Goal: Transaction & Acquisition: Purchase product/service

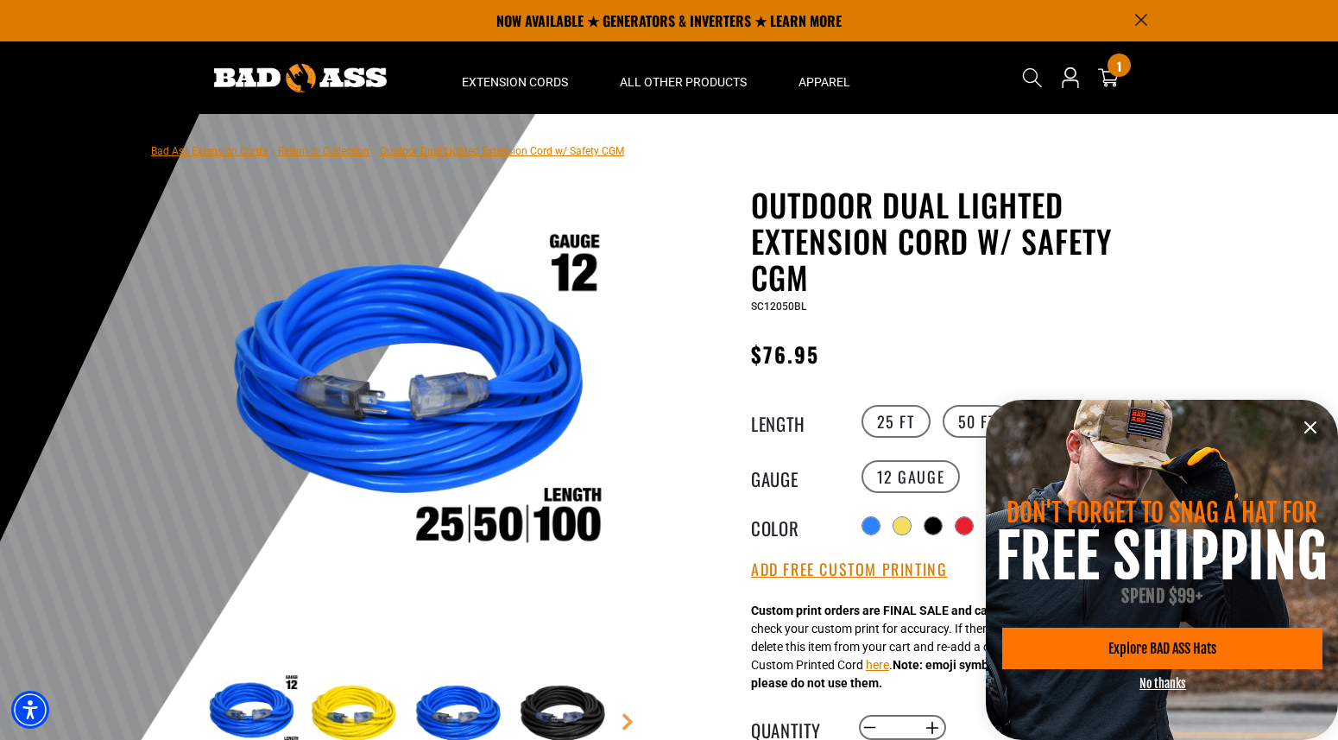
click at [1307, 428] on icon "information" at bounding box center [1310, 427] width 21 height 21
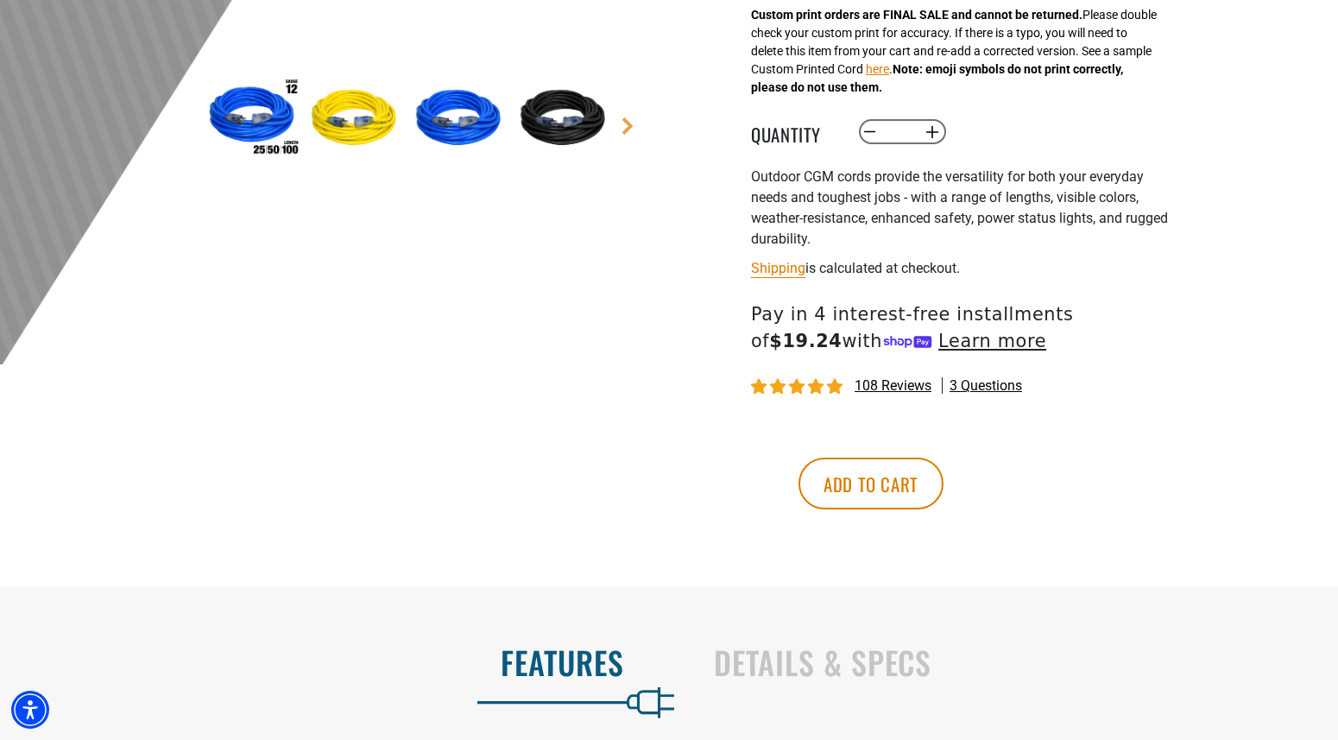
scroll to position [596, 0]
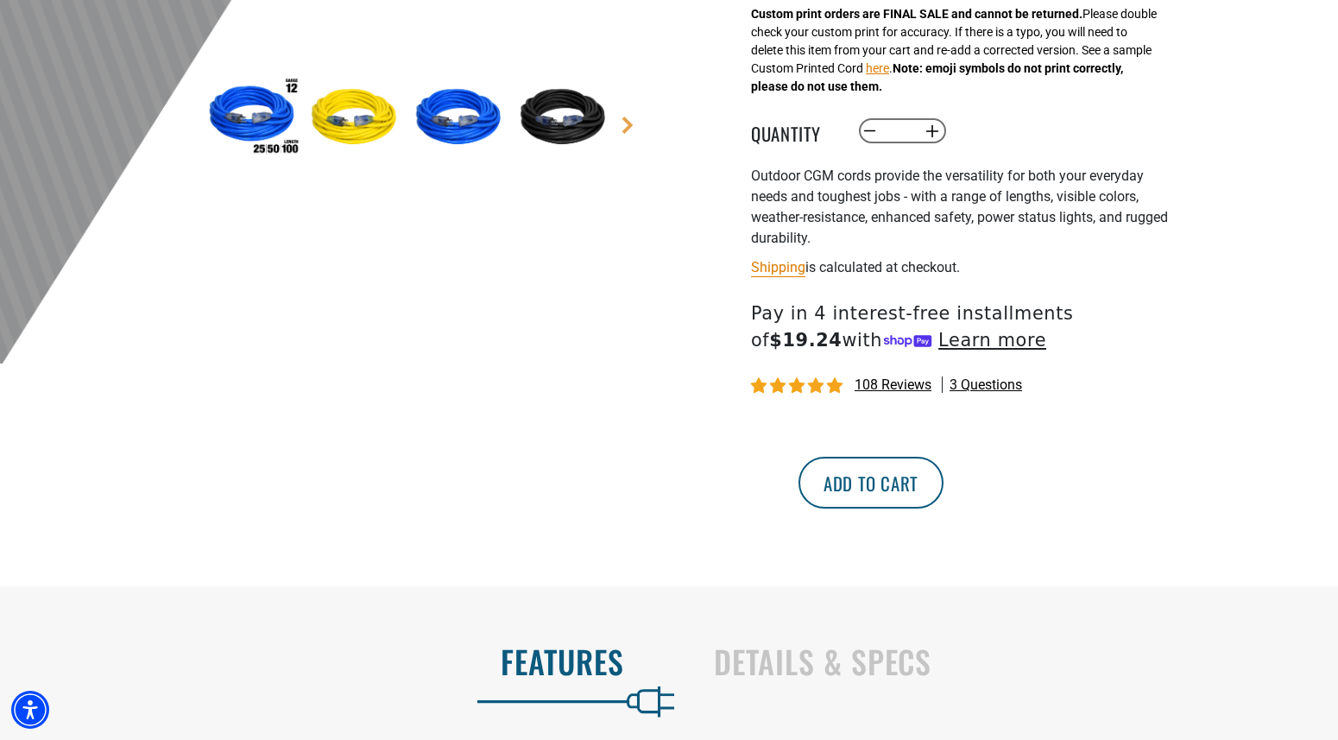
click at [943, 484] on button "Add to cart" at bounding box center [870, 483] width 145 height 52
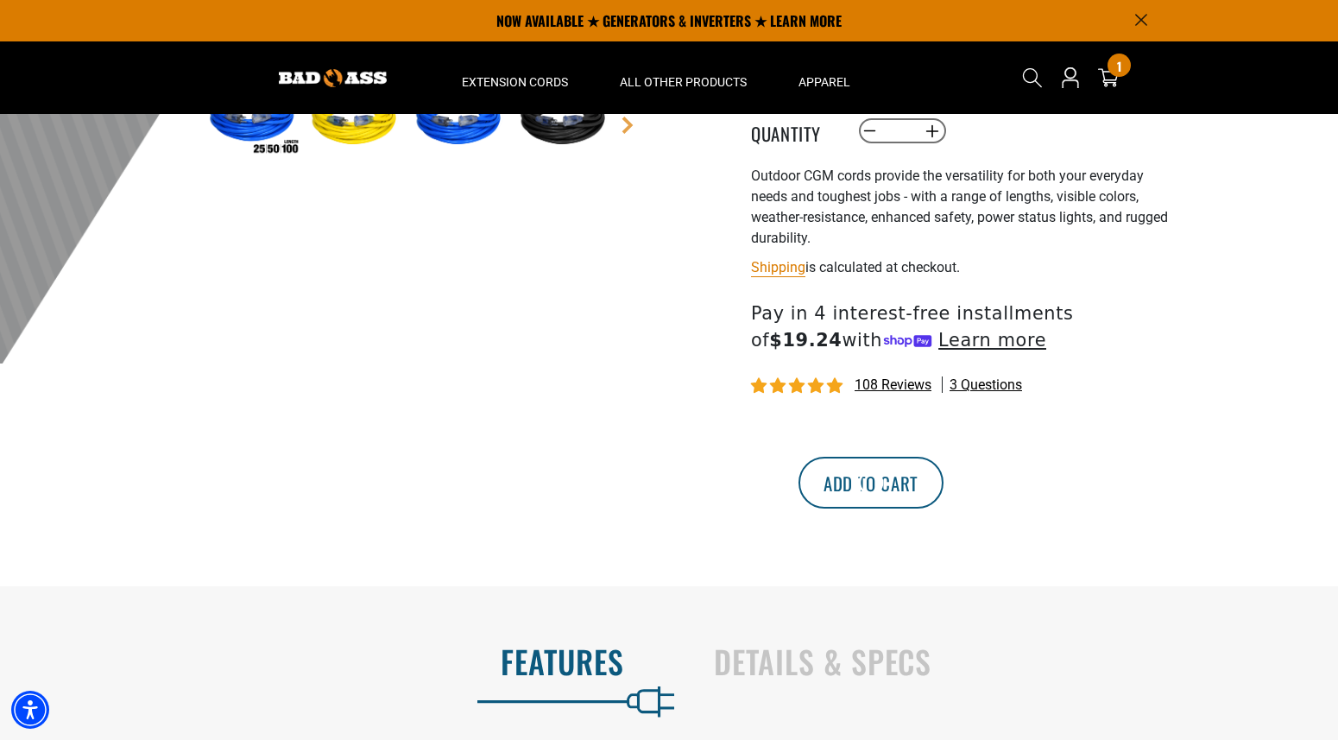
scroll to position [591, 0]
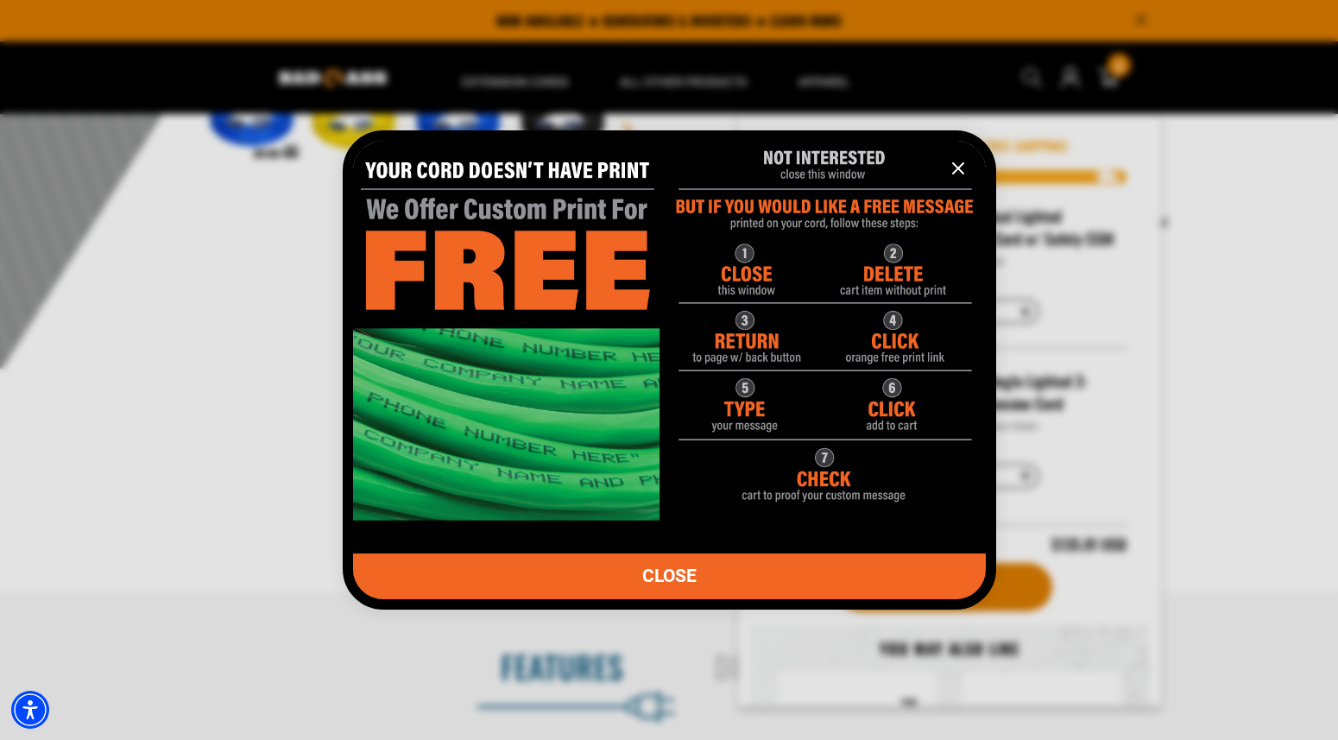
click at [966, 176] on icon "information" at bounding box center [958, 168] width 21 height 21
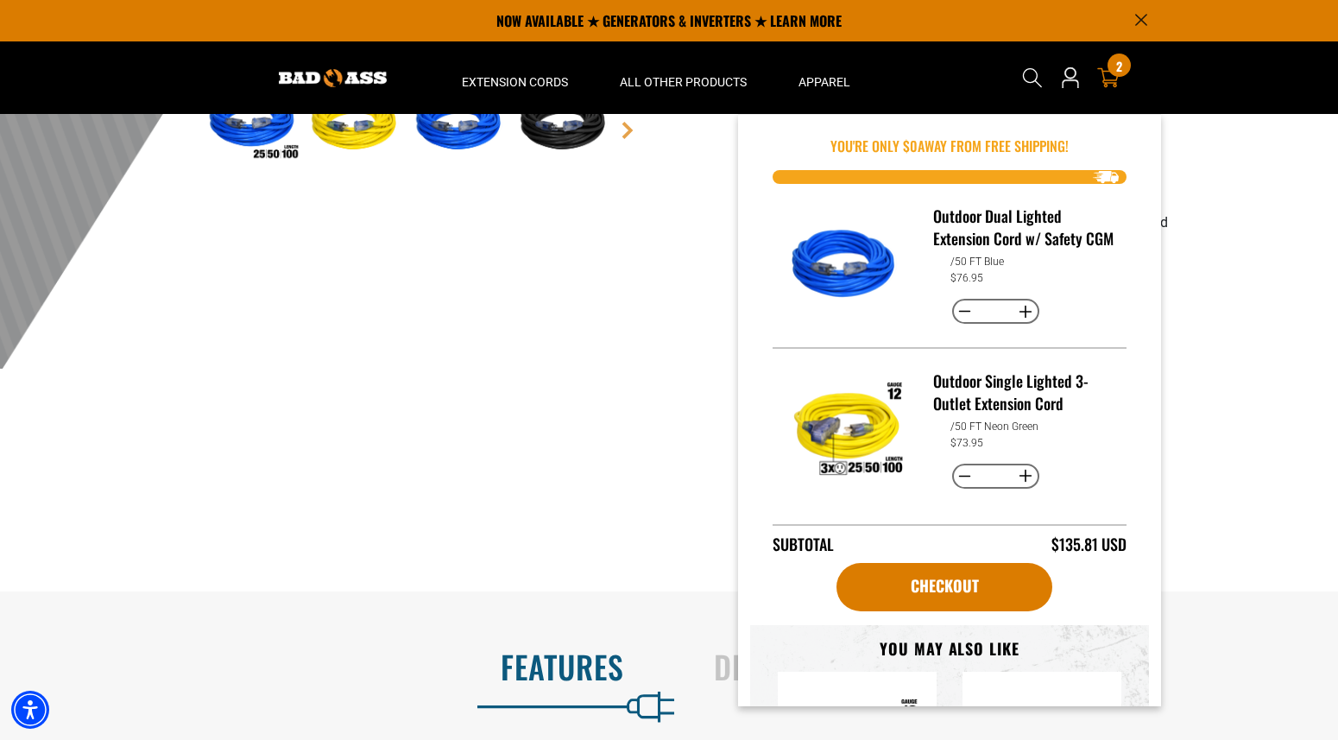
click at [1106, 79] on icon at bounding box center [1108, 78] width 22 height 20
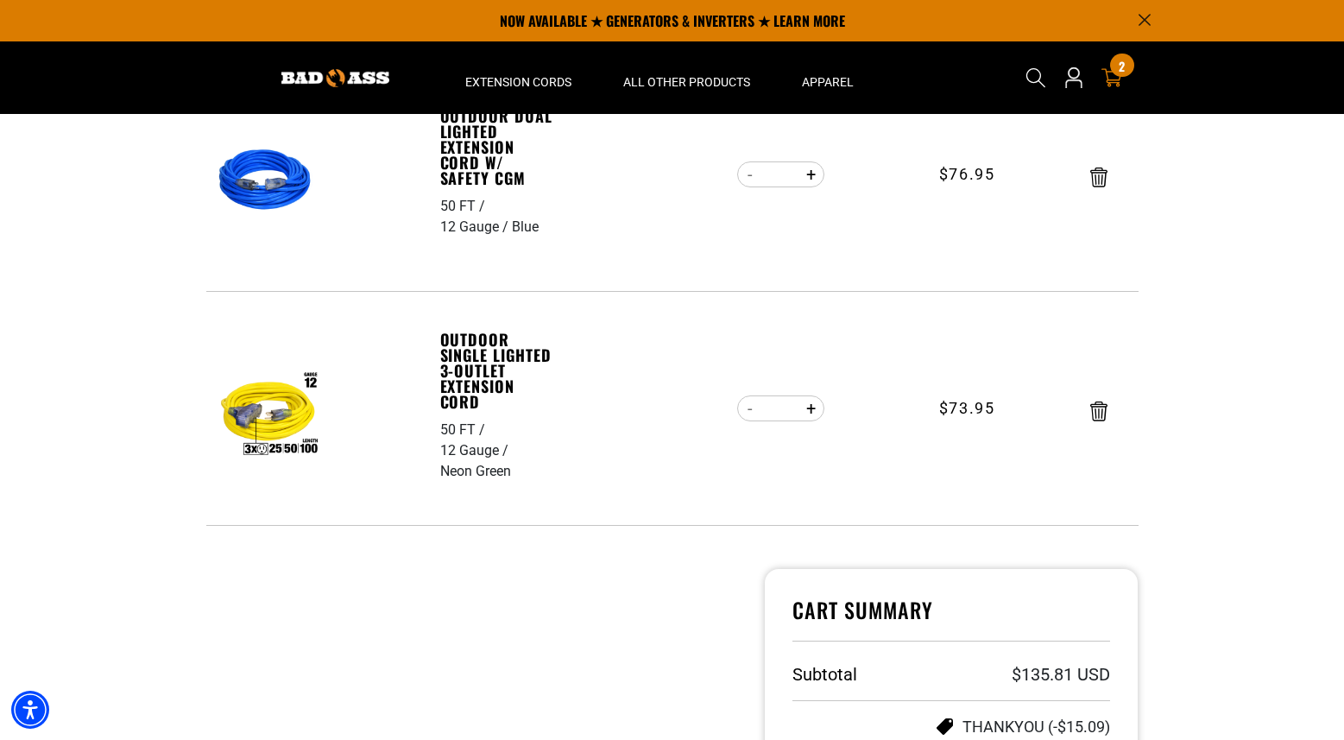
scroll to position [285, 0]
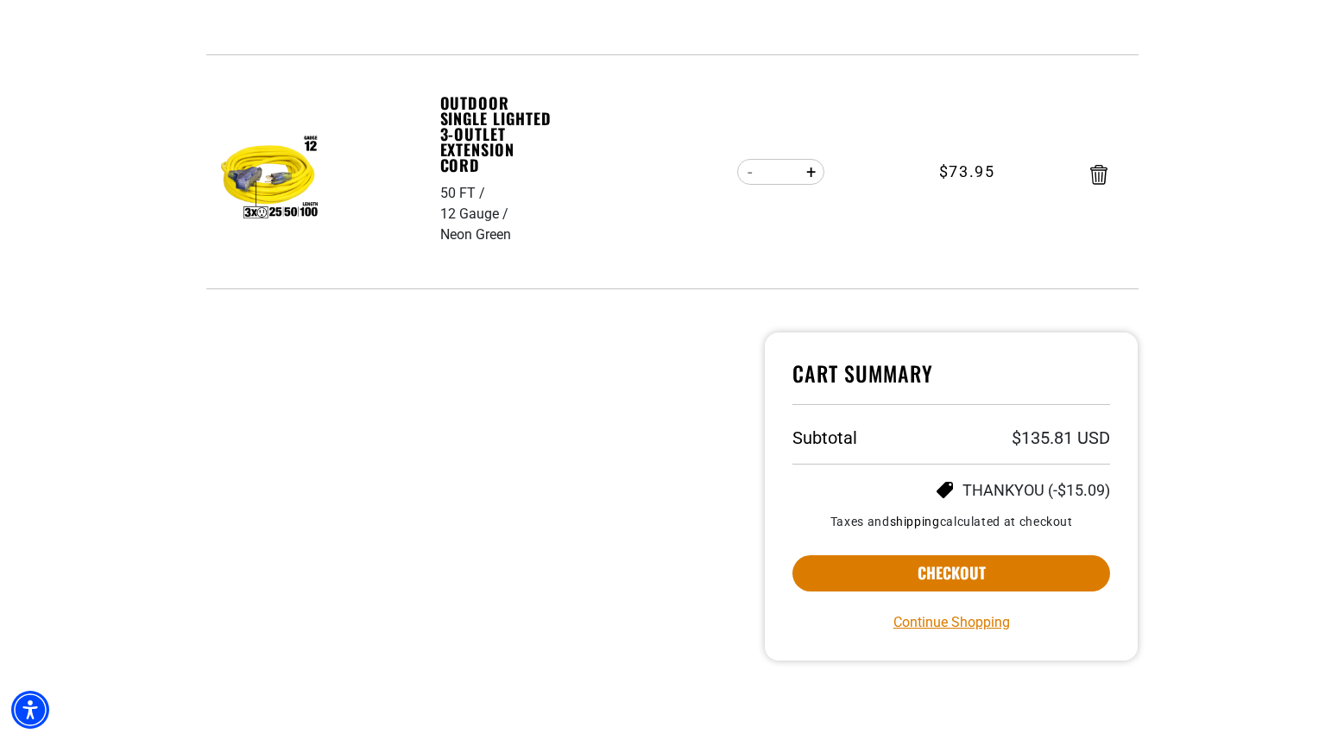
scroll to position [534, 0]
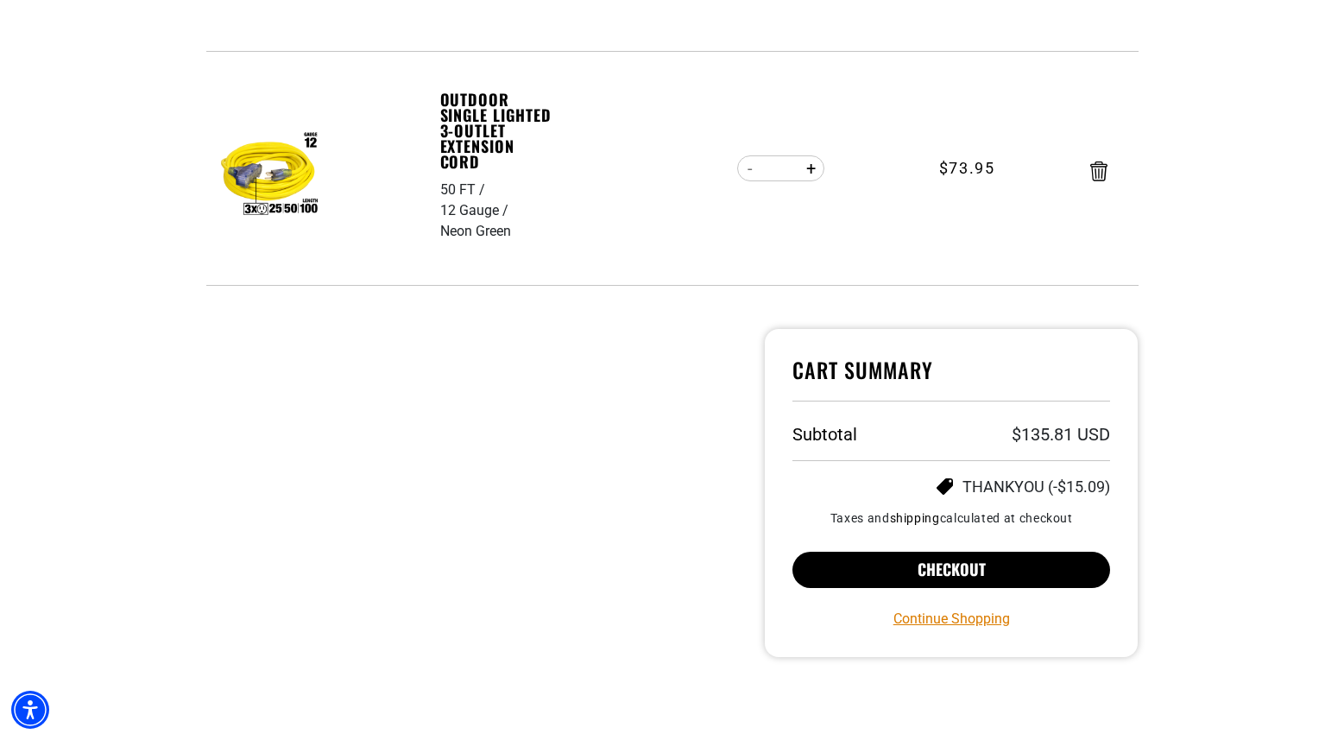
click at [924, 563] on button "Checkout" at bounding box center [951, 570] width 318 height 36
